Goal: Information Seeking & Learning: Learn about a topic

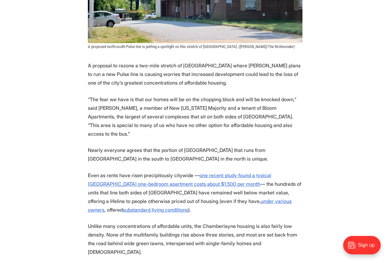
scroll to position [277, 0]
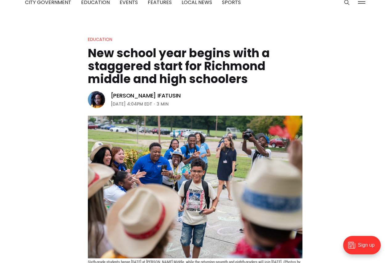
scroll to position [62, 0]
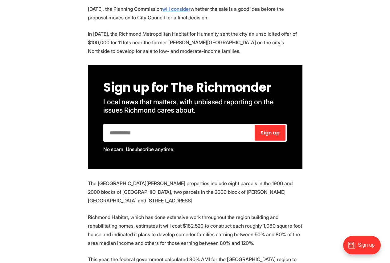
scroll to position [308, 0]
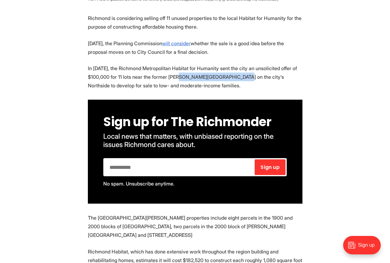
drag, startPoint x: 167, startPoint y: 65, endPoint x: 219, endPoint y: 63, distance: 52.1
click at [219, 64] on p "In April 2024, the Richmond Metropolitan Habitat for Humanity sent the city an …" at bounding box center [195, 77] width 214 height 26
copy p "Albert V. Norrell School"
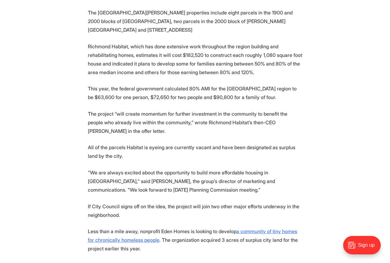
scroll to position [524, 0]
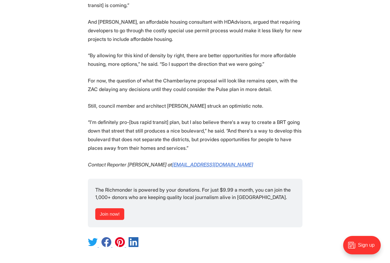
scroll to position [1787, 0]
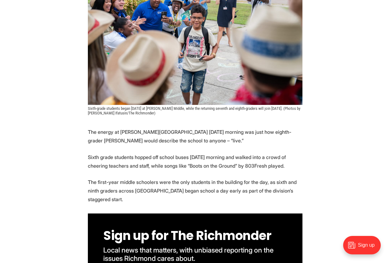
scroll to position [308, 0]
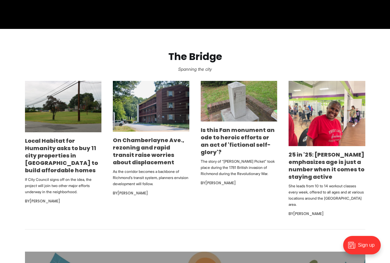
scroll to position [462, 0]
